Goal: Transaction & Acquisition: Purchase product/service

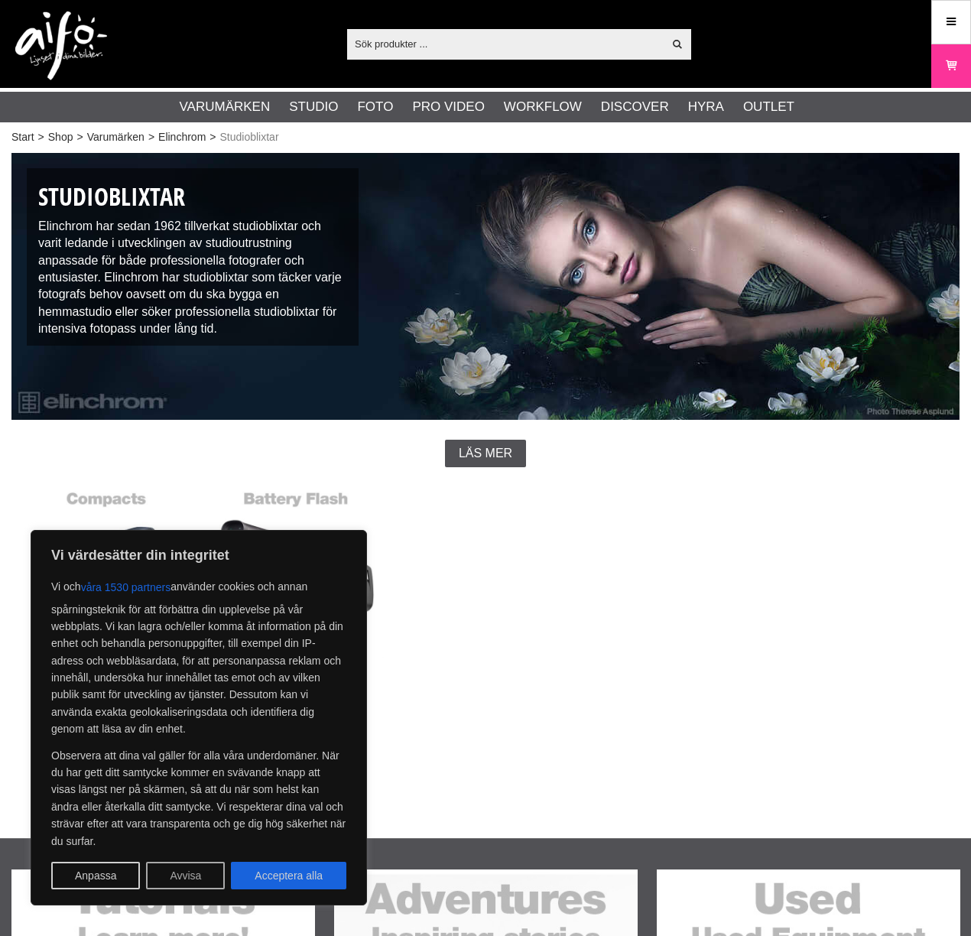
click at [179, 880] on button "Avvisa" at bounding box center [185, 876] width 79 height 28
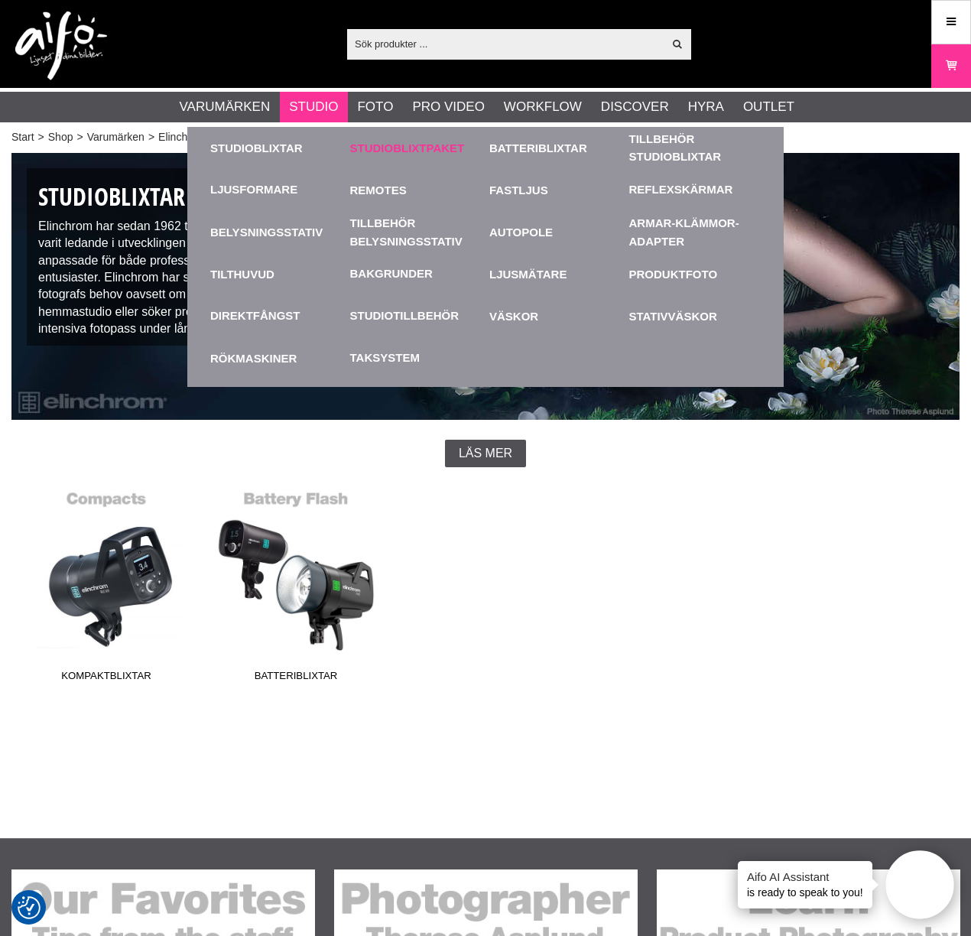
click at [379, 153] on link "Studioblixtpaket" at bounding box center [416, 148] width 132 height 42
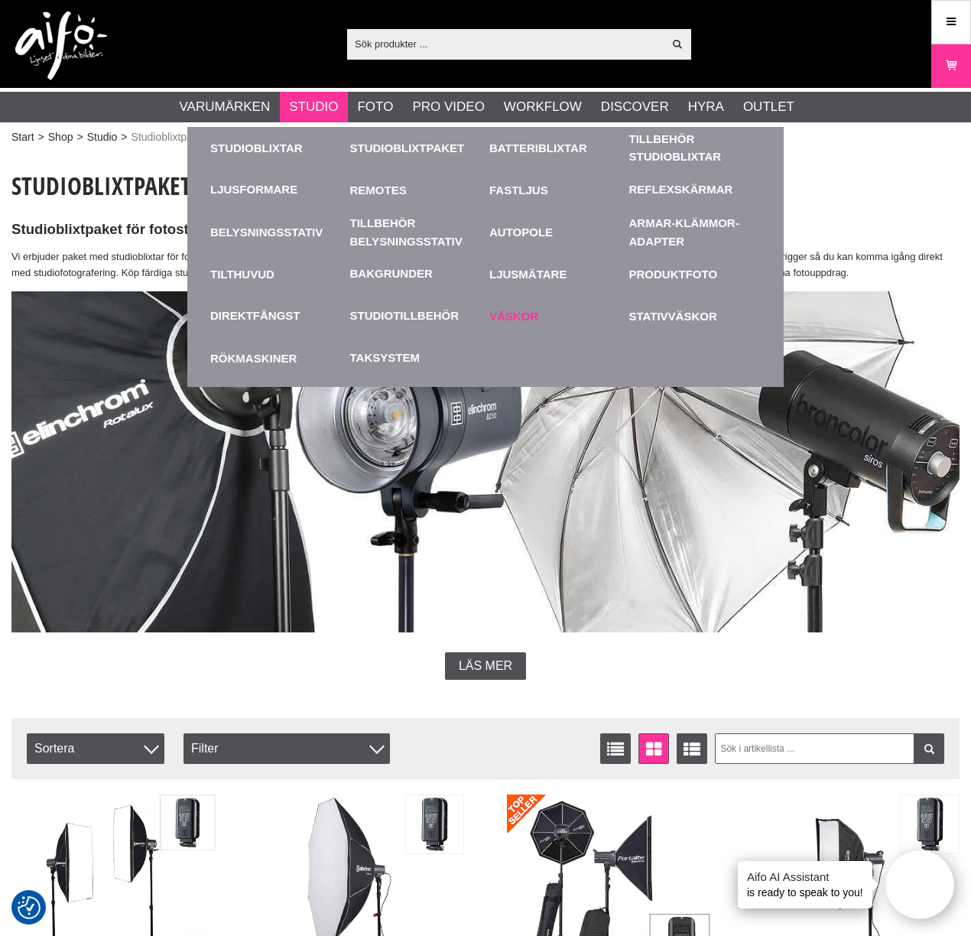
click at [518, 322] on link "Väskor" at bounding box center [556, 316] width 132 height 42
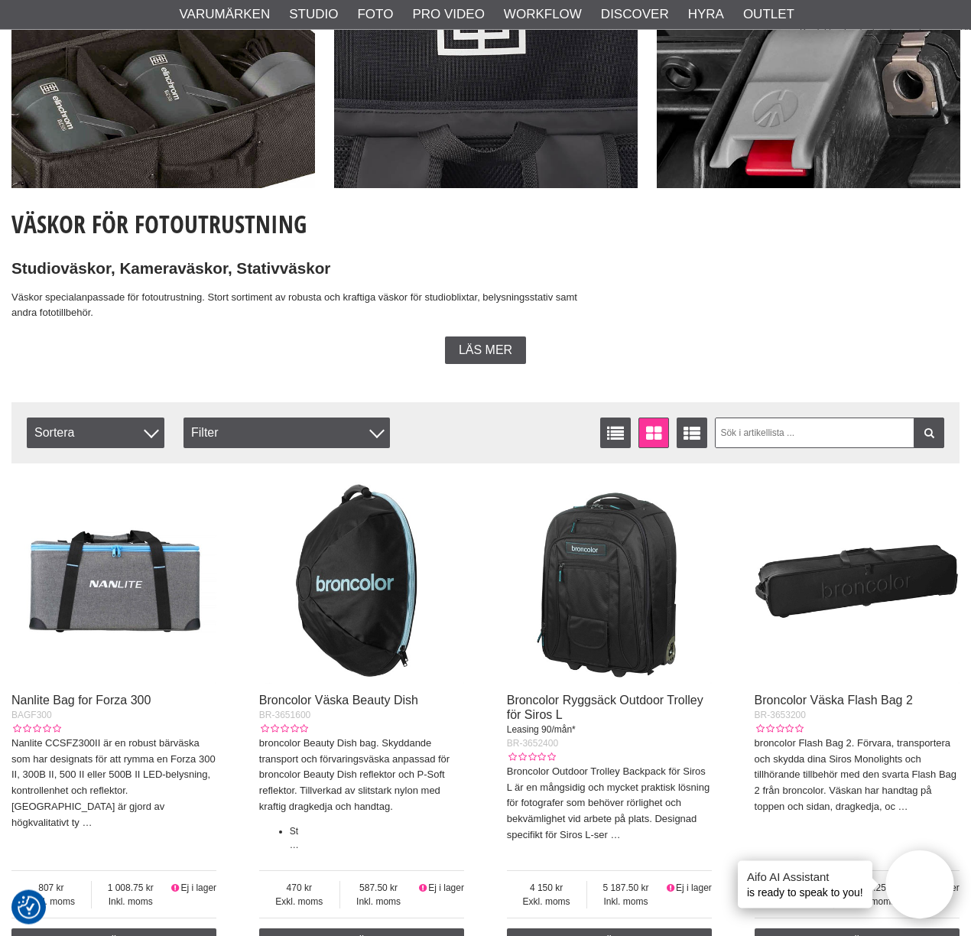
scroll to position [135, 0]
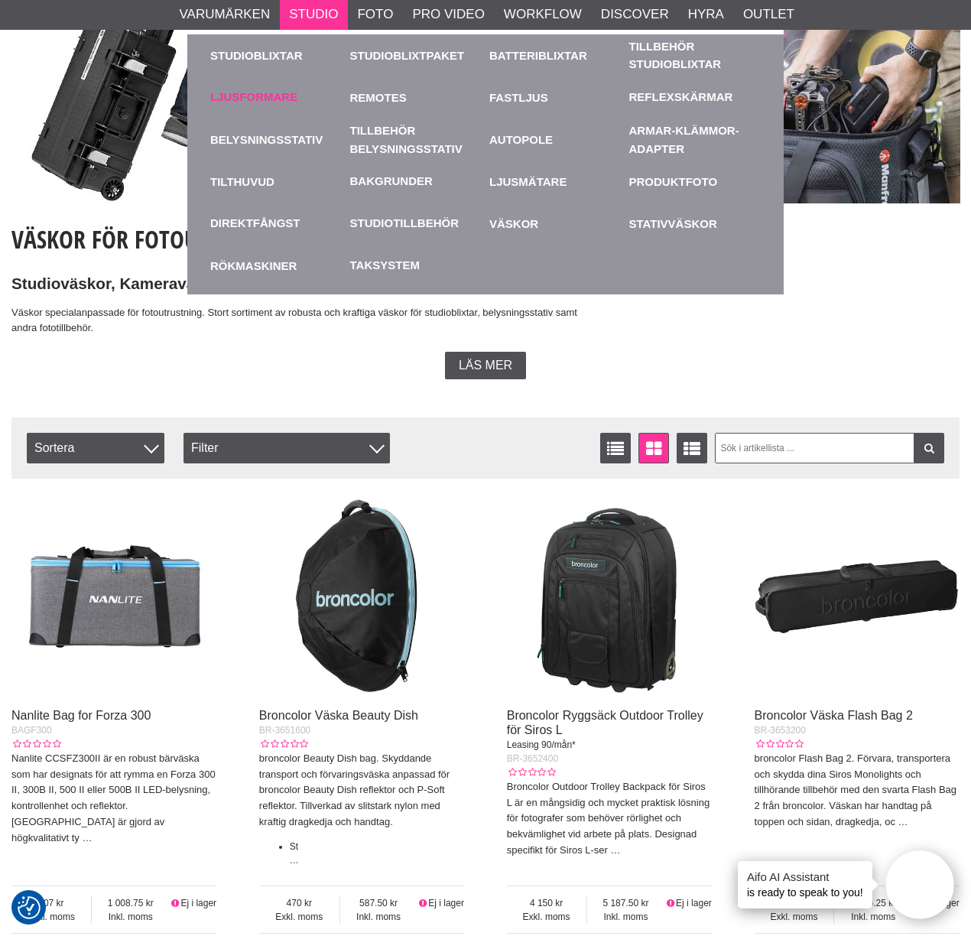
click at [294, 100] on link "Ljusformare" at bounding box center [253, 98] width 87 height 18
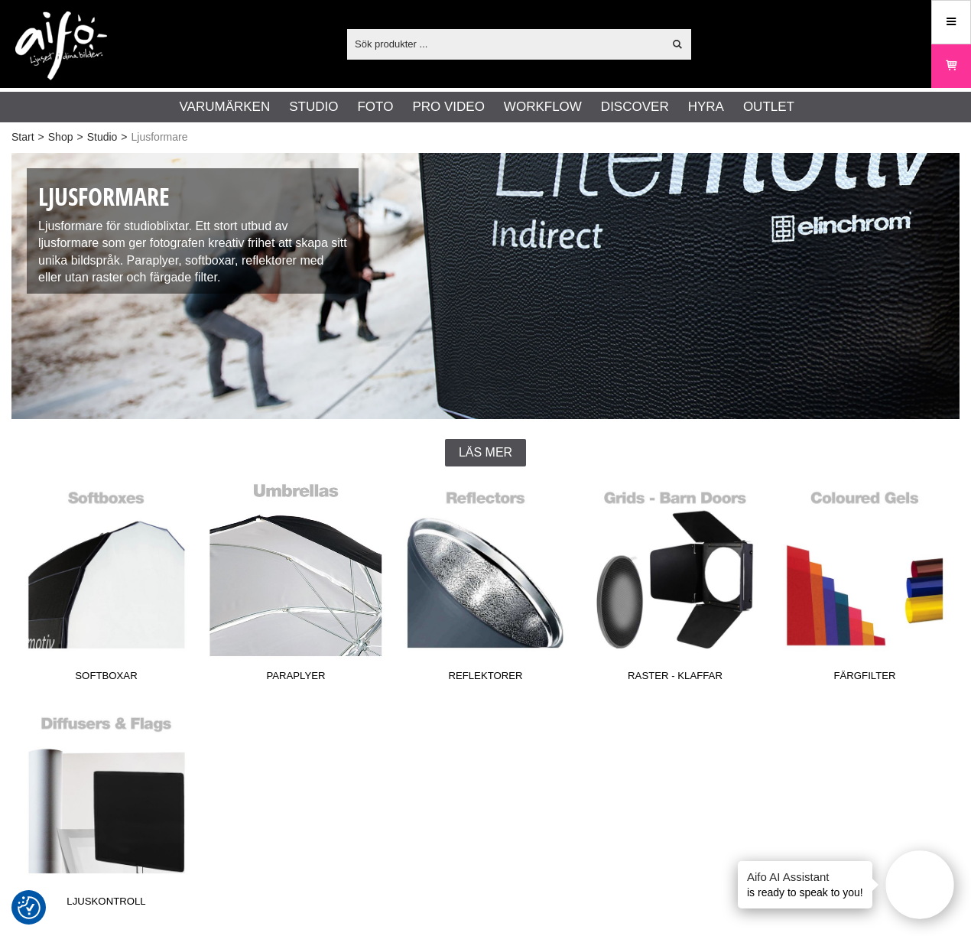
click at [285, 563] on link "Paraplyer" at bounding box center [296, 585] width 190 height 207
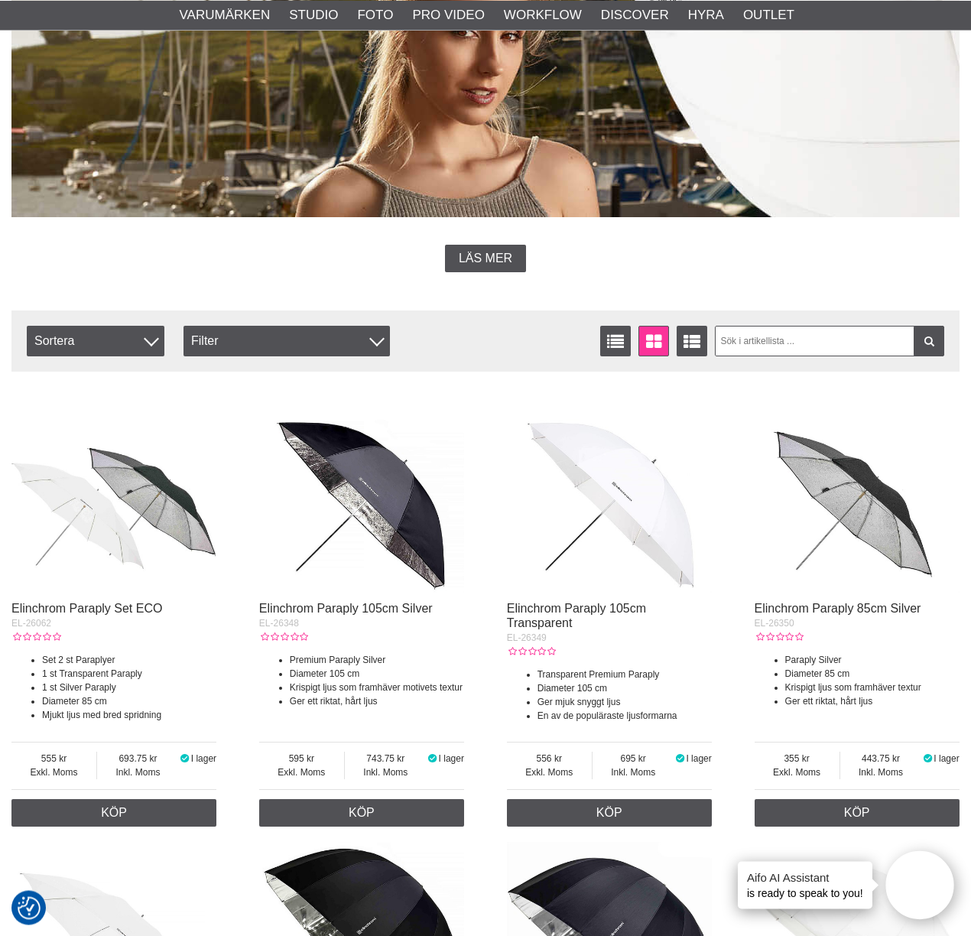
scroll to position [306, 0]
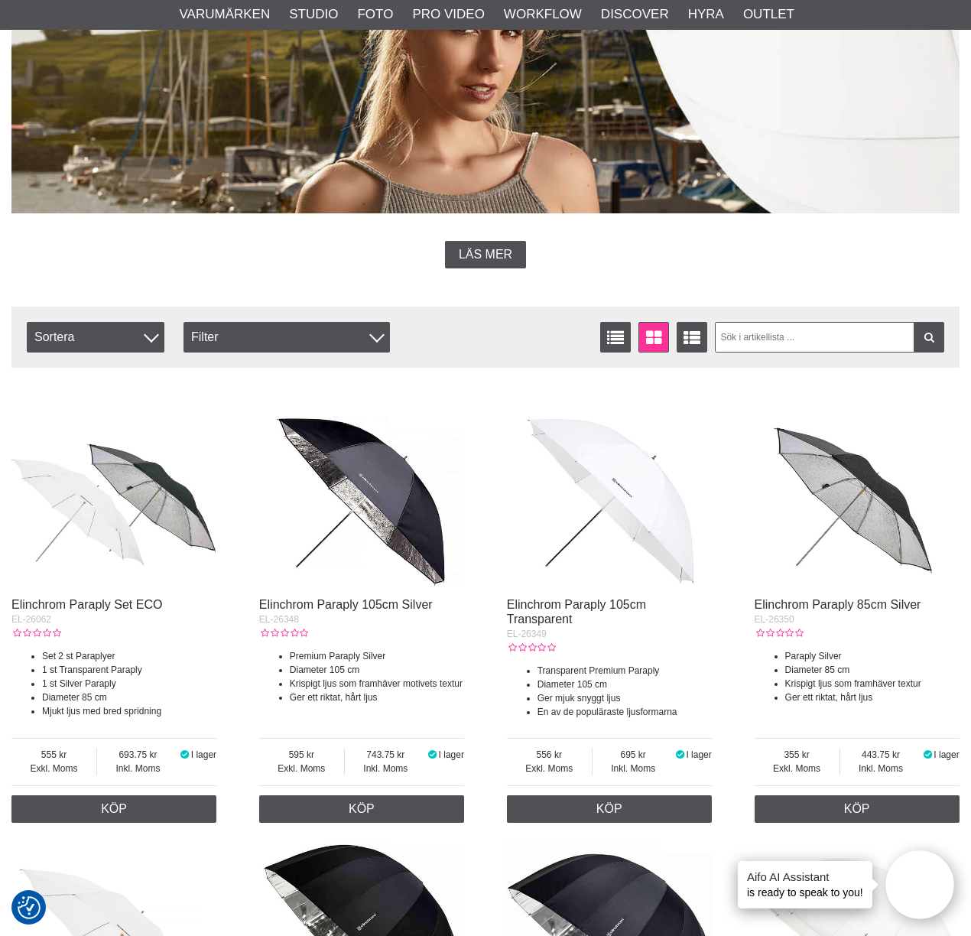
click at [832, 474] on img at bounding box center [857, 485] width 205 height 205
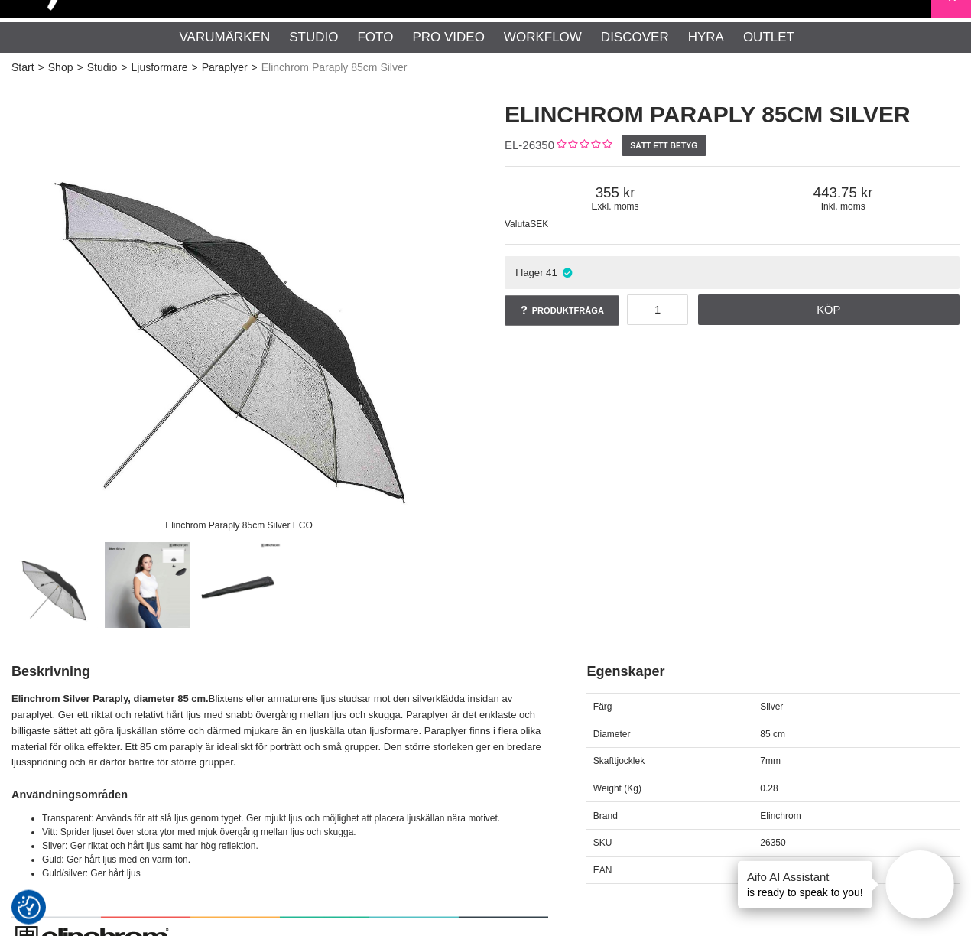
scroll to position [73, 0]
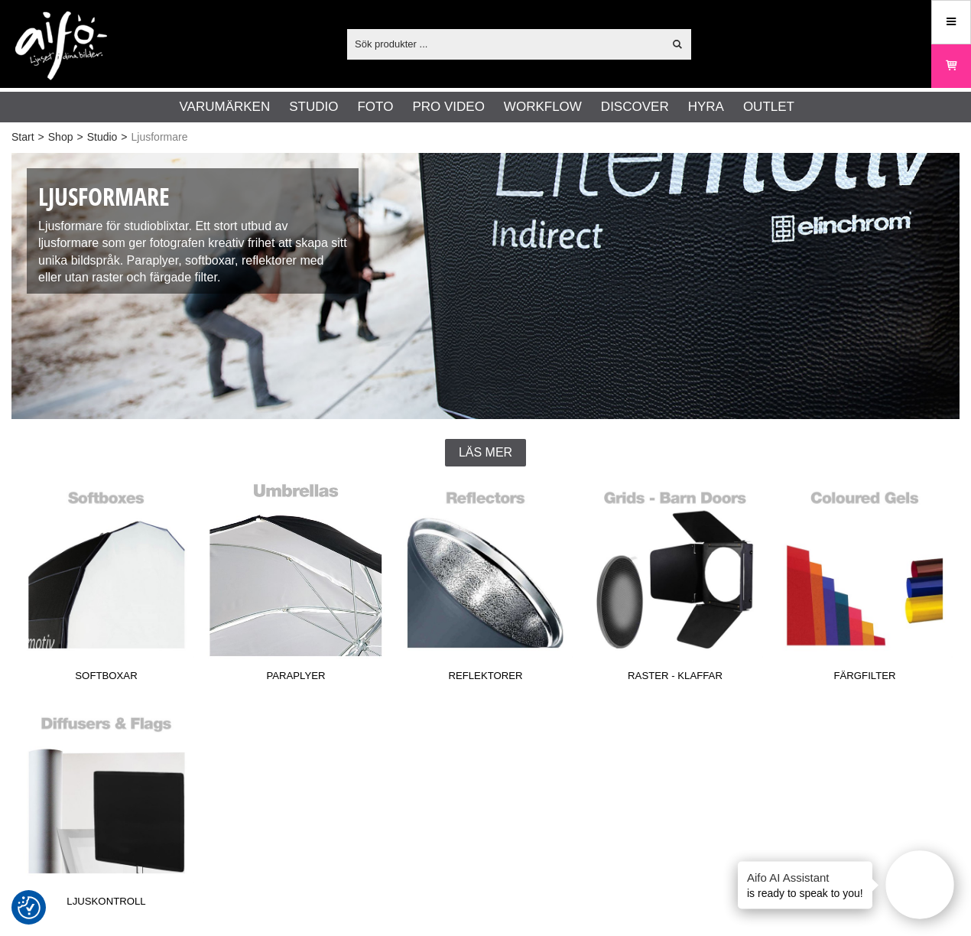
click at [330, 578] on link "Paraplyer" at bounding box center [296, 585] width 190 height 207
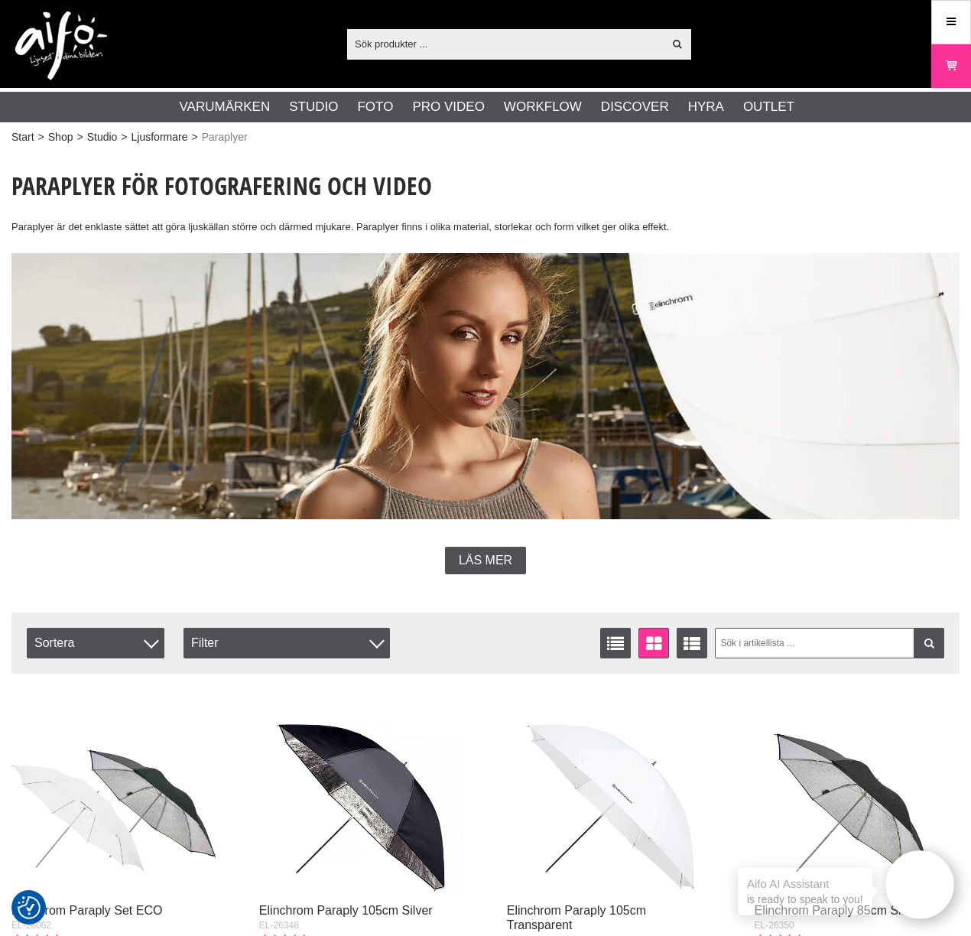
scroll to position [147, 0]
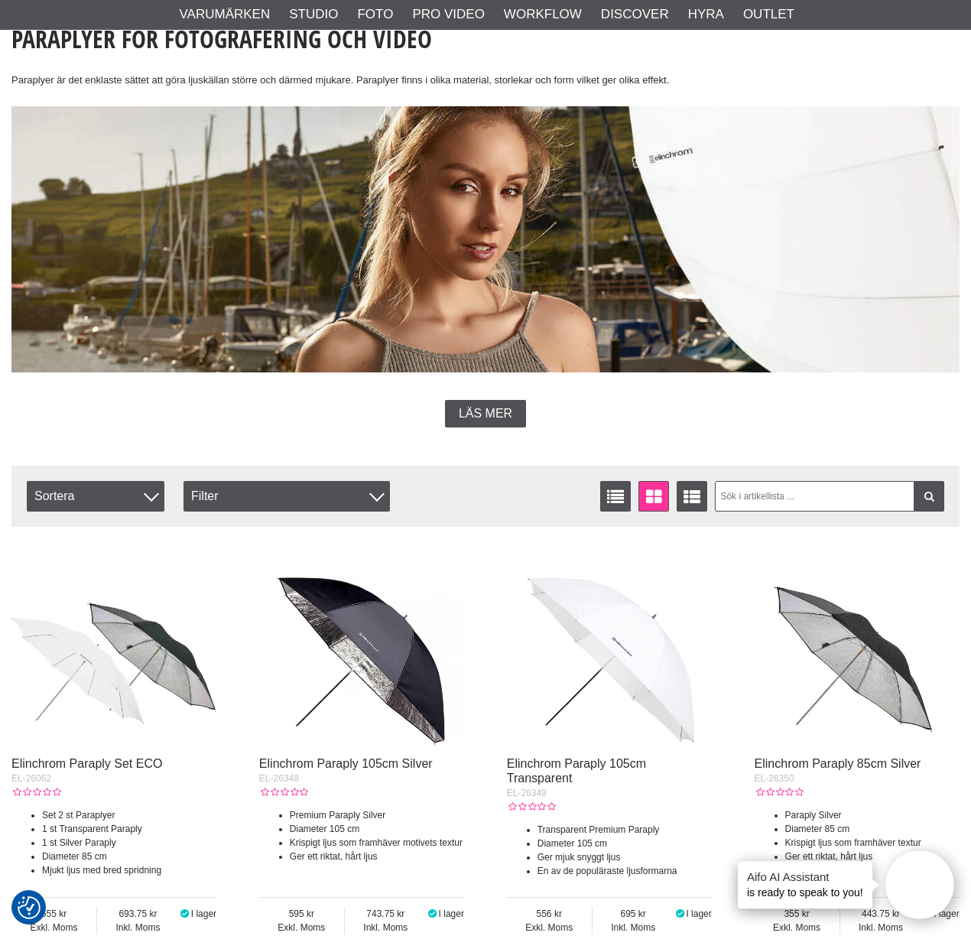
click at [345, 633] on img at bounding box center [361, 644] width 205 height 205
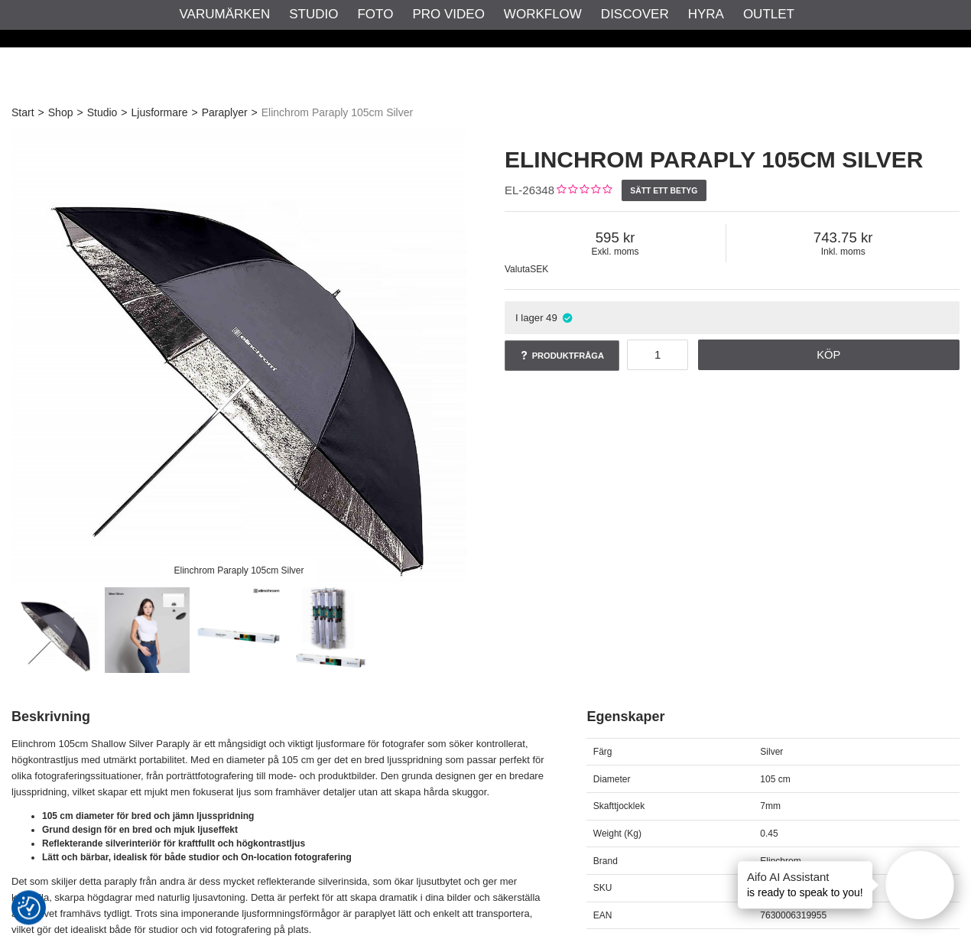
scroll to position [12, 0]
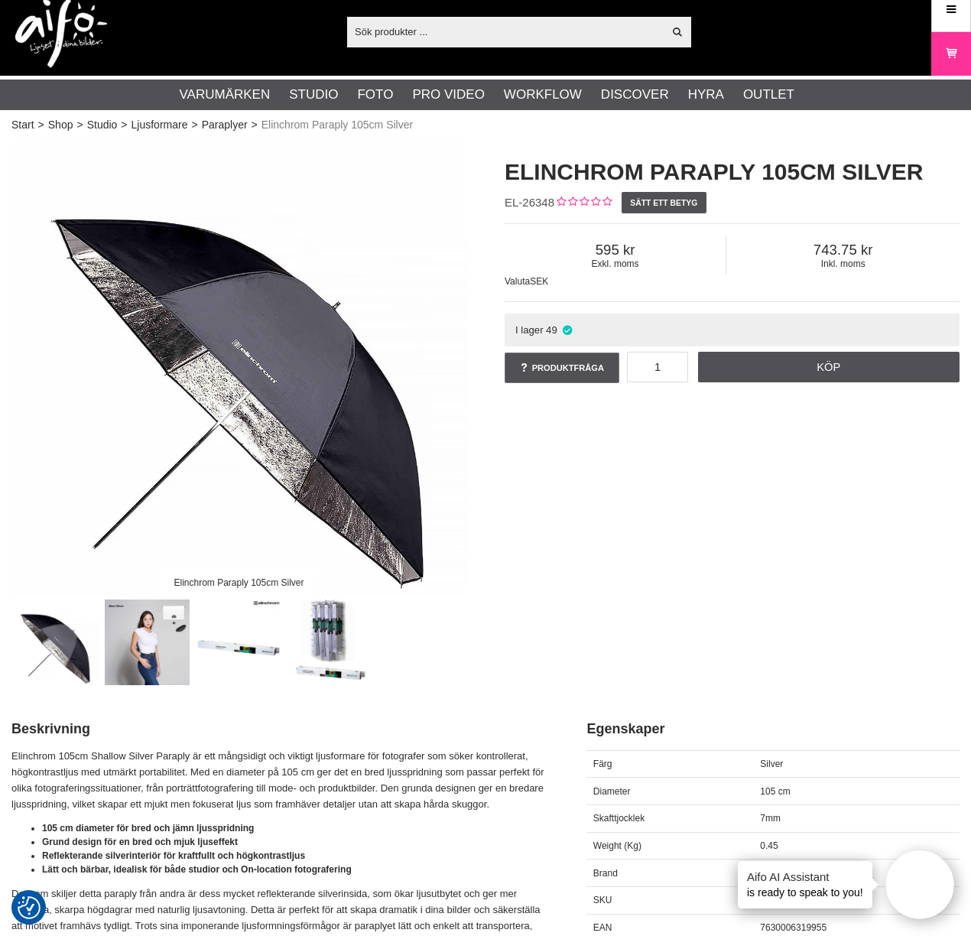
click at [171, 639] on img at bounding box center [148, 643] width 86 height 86
